Goal: Information Seeking & Learning: Learn about a topic

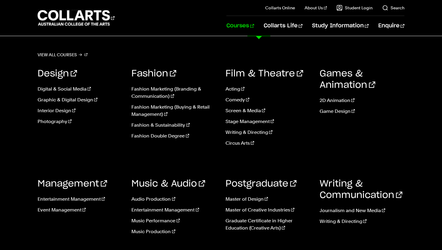
drag, startPoint x: 263, startPoint y: 27, endPoint x: 262, endPoint y: 36, distance: 8.8
click at [254, 27] on link "Courses" at bounding box center [239, 26] width 27 height 20
click at [156, 109] on link "Fashion Marketing (Buying & Retail Management)" at bounding box center [173, 110] width 85 height 14
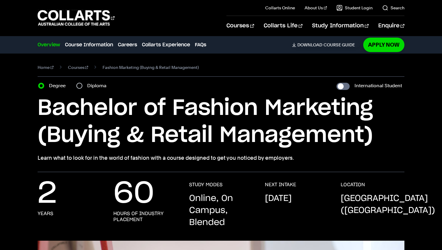
click at [83, 86] on div "Diploma" at bounding box center [93, 85] width 34 height 8
click at [79, 85] on input "Diploma" at bounding box center [79, 86] width 6 height 6
radio input "true"
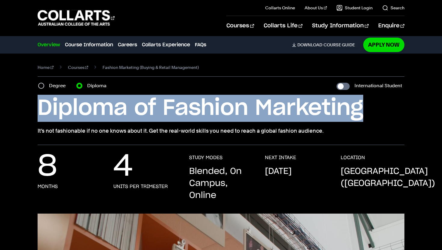
drag, startPoint x: 39, startPoint y: 108, endPoint x: 364, endPoint y: 116, distance: 325.8
click at [364, 116] on h1 "Diploma of Fashion Marketing" at bounding box center [221, 108] width 367 height 27
copy h1 "Diploma of Fashion Marketing"
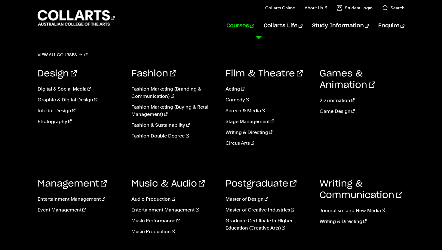
click at [254, 29] on link "Courses" at bounding box center [239, 26] width 27 height 20
click at [255, 133] on link "Writing & Directing" at bounding box center [267, 132] width 85 height 7
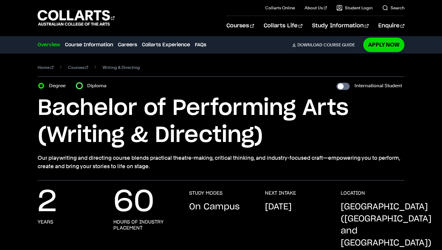
click at [79, 86] on input "Diploma" at bounding box center [79, 86] width 6 height 6
radio input "true"
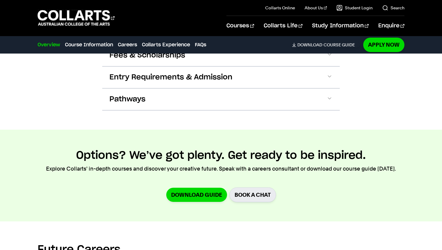
scroll to position [661, 0]
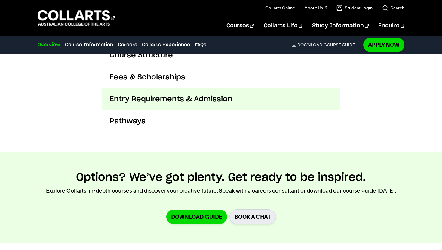
click at [144, 94] on span "Entry Requirements & Admission" at bounding box center [170, 99] width 123 height 10
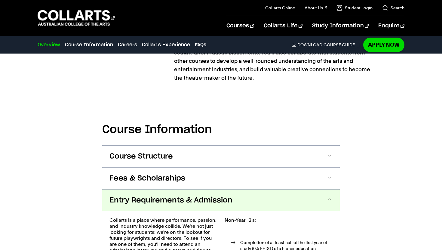
scroll to position [546, 0]
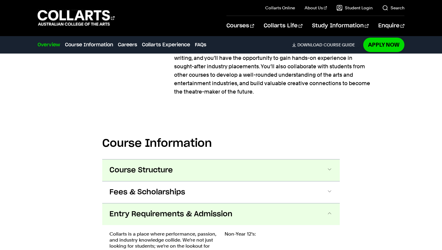
click at [176, 159] on button "Course Structure" at bounding box center [220, 170] width 237 height 22
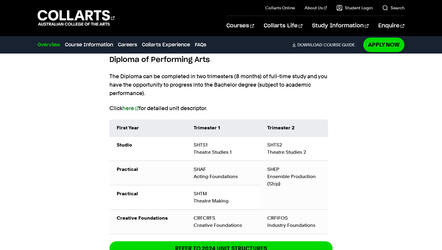
scroll to position [679, 0]
